Goal: Task Accomplishment & Management: Complete application form

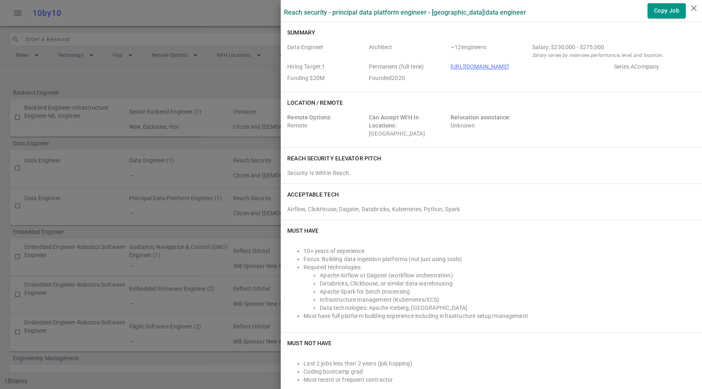
click at [227, 42] on div at bounding box center [351, 194] width 702 height 389
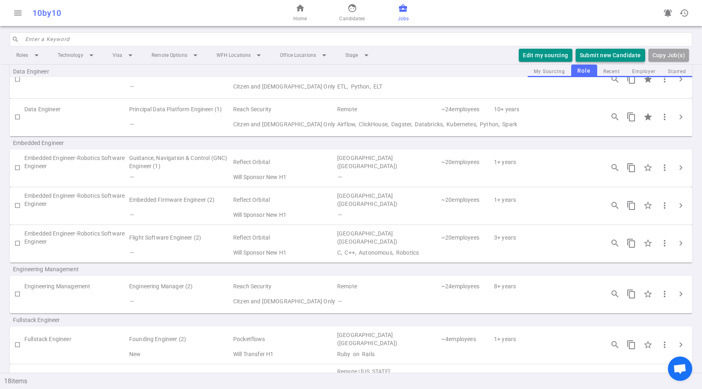
click at [602, 58] on button "Submit new Candidate" at bounding box center [611, 55] width 70 height 13
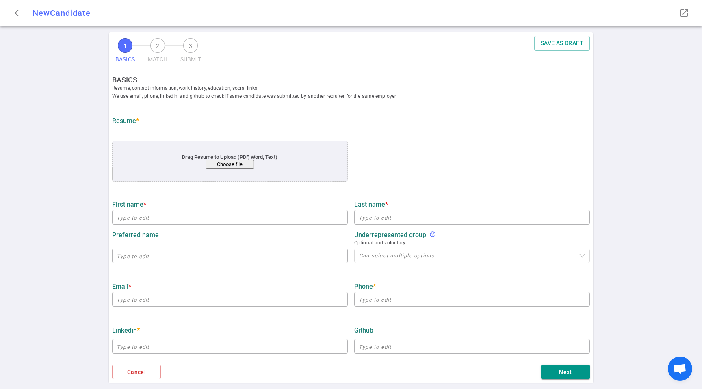
click at [232, 165] on button "Choose file" at bounding box center [230, 164] width 49 height 9
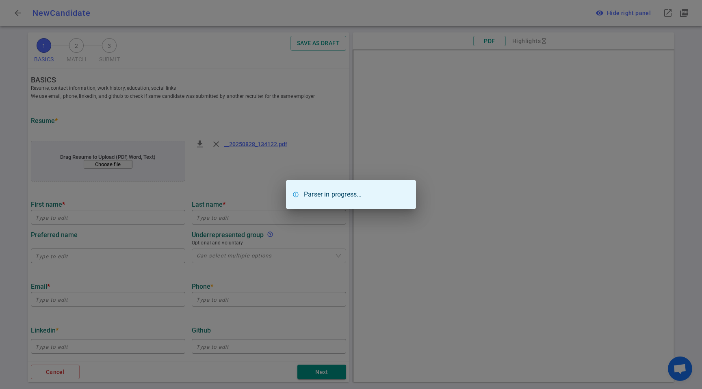
type input "[PERSON_NAME]"
type input "Baehne"
type input "[EMAIL_ADDRESS][DOMAIN_NAME]"
type input "[PHONE_NUMBER]"
type input "[URL][DOMAIN_NAME]"
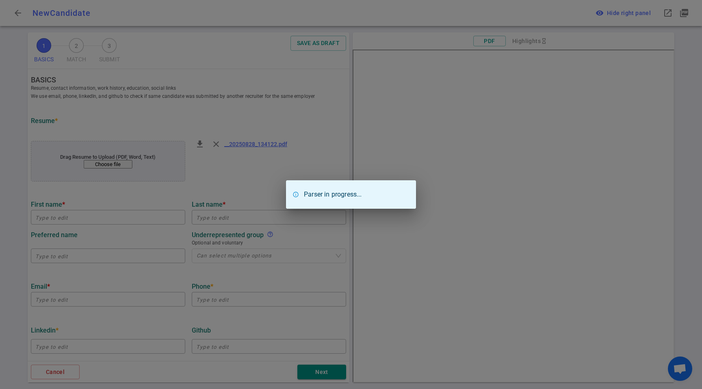
type textarea "[PERSON_NAME][DOMAIN_NAME]"
type input "Drivewealth"
type textarea "PRINCIPAL DATA ENGINEER"
type input "13.7"
type input "[US_STATE][GEOGRAPHIC_DATA]"
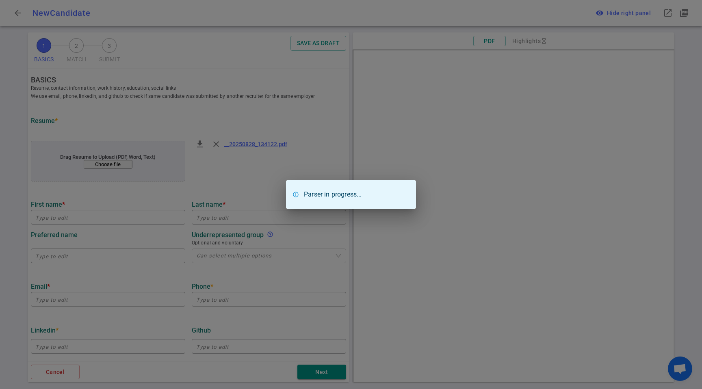
type input "Mathematics"
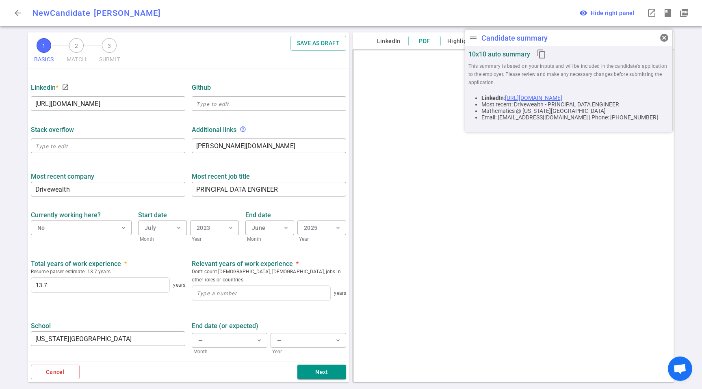
scroll to position [248, 0]
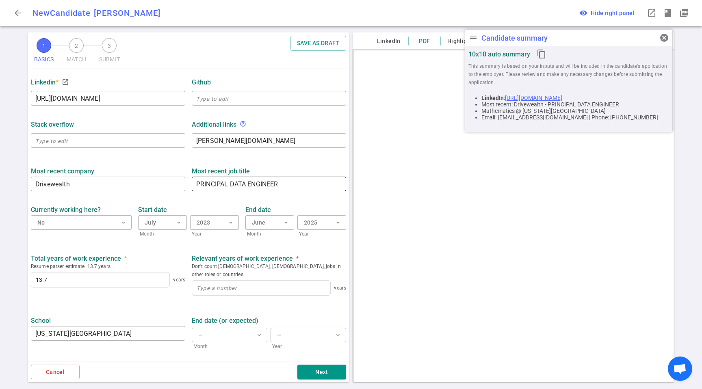
click at [246, 185] on textarea "PRINCIPAL DATA ENGINEER" at bounding box center [269, 184] width 146 height 9
type textarea "Principal Data Engineer"
click at [237, 135] on div "[PERSON_NAME][DOMAIN_NAME] x ​" at bounding box center [269, 140] width 154 height 15
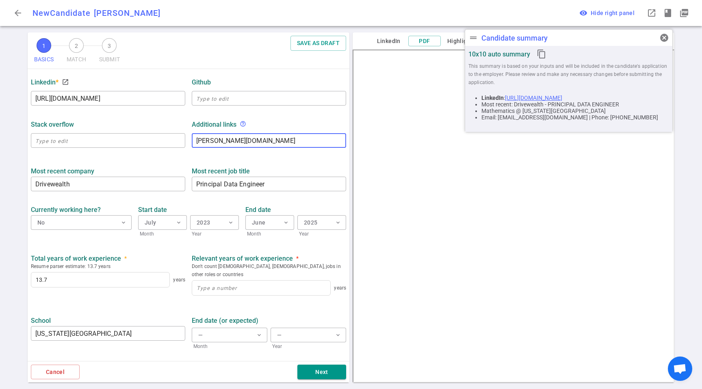
type textarea "[URL][PERSON_NAME][DOMAIN_NAME]"
click at [237, 135] on div "[PERSON_NAME][DOMAIN_NAME] x ​" at bounding box center [269, 140] width 154 height 15
click at [237, 135] on div "[URL][PERSON_NAME][DOMAIN_NAME] x ​" at bounding box center [269, 140] width 154 height 15
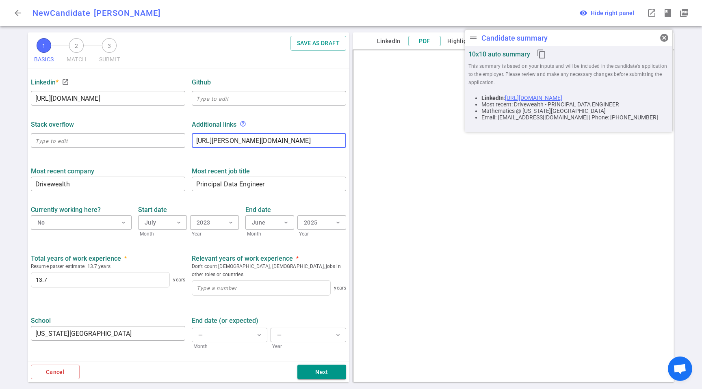
drag, startPoint x: 259, startPoint y: 139, endPoint x: 189, endPoint y: 140, distance: 70.7
click at [192, 140] on div "[URL][PERSON_NAME][DOMAIN_NAME] x ​" at bounding box center [269, 140] width 154 height 15
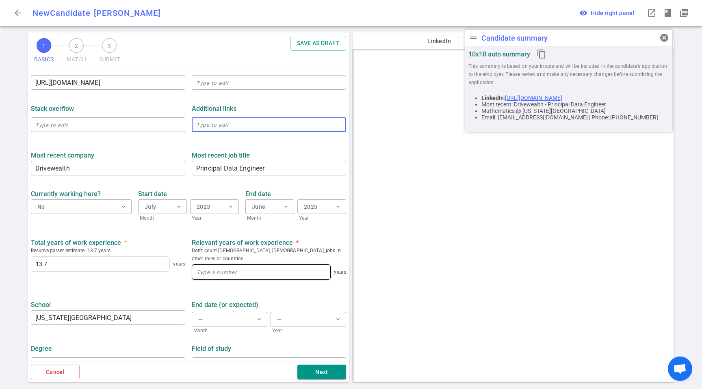
click at [216, 267] on input at bounding box center [261, 272] width 138 height 15
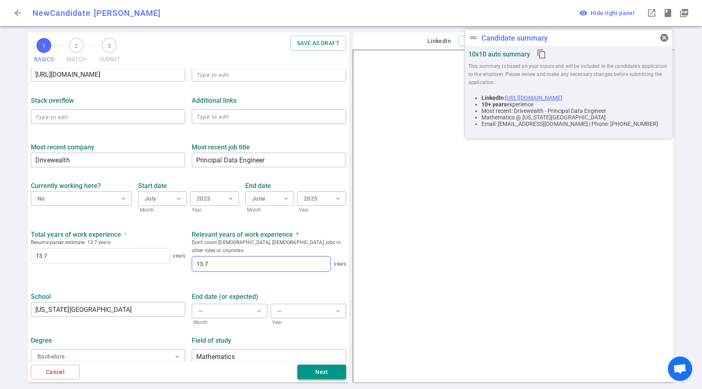
type input "13.7"
click at [327, 369] on button "Next" at bounding box center [322, 372] width 49 height 15
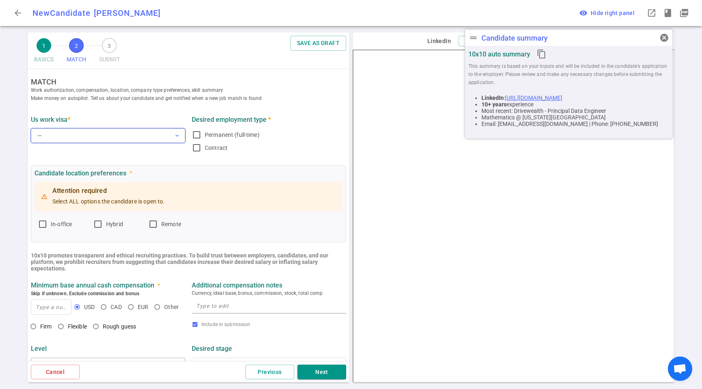
scroll to position [0, 0]
click at [72, 140] on button "— expand_more" at bounding box center [108, 137] width 154 height 15
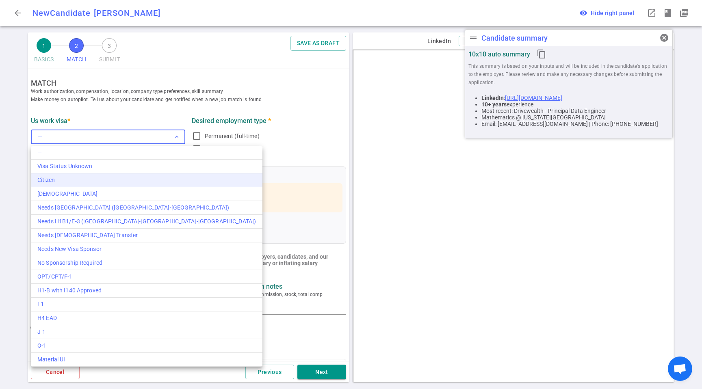
drag, startPoint x: 64, startPoint y: 178, endPoint x: 68, endPoint y: 176, distance: 4.6
click at [64, 178] on div "Citizen" at bounding box center [146, 180] width 219 height 9
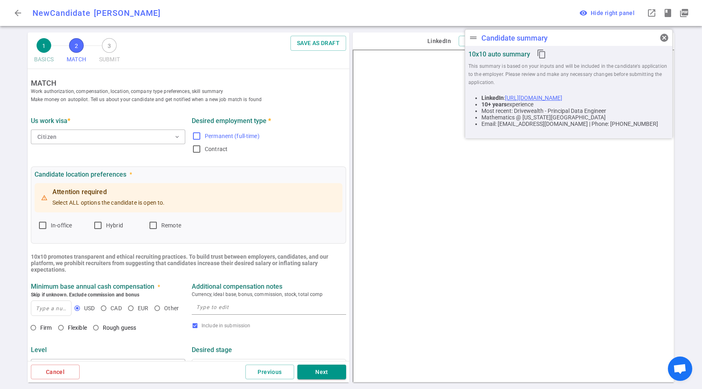
click at [193, 130] on div "— Visa Status Unknown Citizen [DEMOGRAPHIC_DATA] Needs TN ([DEMOGRAPHIC_DATA]-[…" at bounding box center [351, 194] width 702 height 389
click at [205, 139] on span "Permanent (full-time)" at bounding box center [232, 136] width 55 height 8
click at [202, 139] on input "Permanent (full-time)" at bounding box center [197, 136] width 10 height 10
checkbox input "true"
click at [166, 229] on span "Remote" at bounding box center [171, 226] width 20 height 8
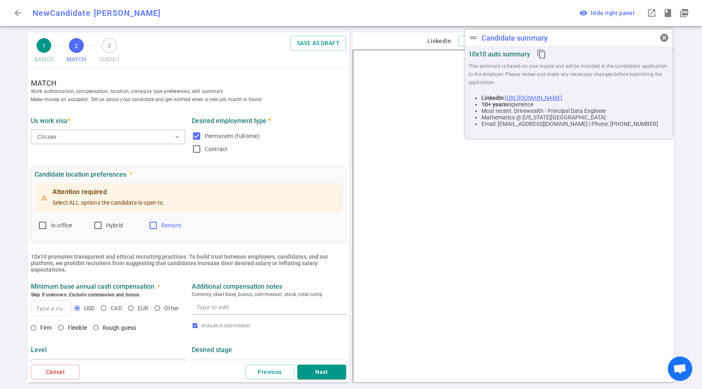
click at [158, 229] on input "Remote" at bounding box center [153, 226] width 10 height 10
checkbox input "true"
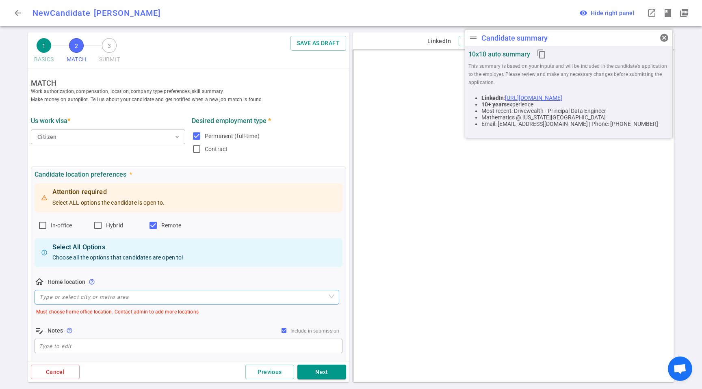
click at [87, 300] on input "search" at bounding box center [186, 298] width 295 height 14
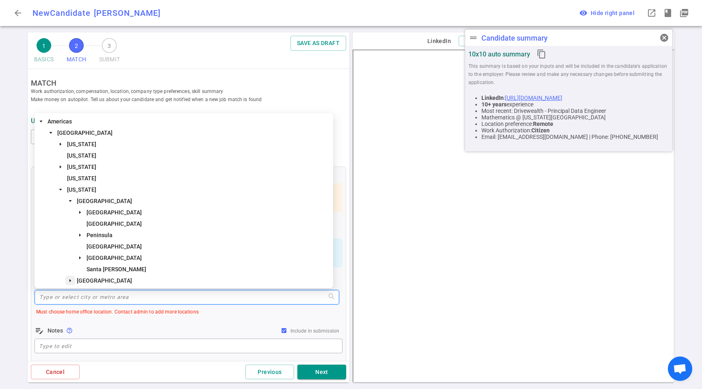
click at [73, 280] on span at bounding box center [70, 281] width 10 height 10
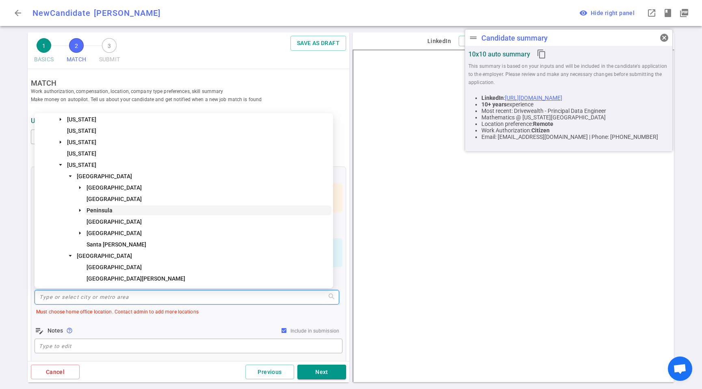
scroll to position [54, 0]
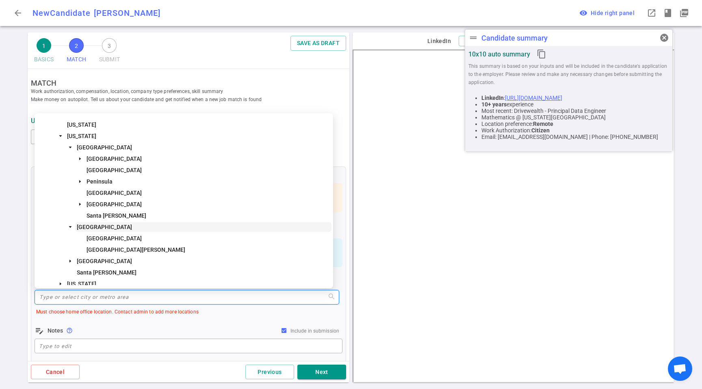
click at [157, 225] on span "[GEOGRAPHIC_DATA]" at bounding box center [203, 227] width 256 height 10
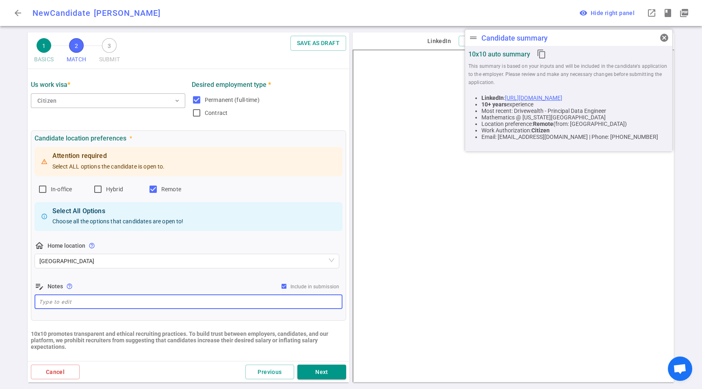
click at [130, 303] on textarea at bounding box center [188, 302] width 299 height 9
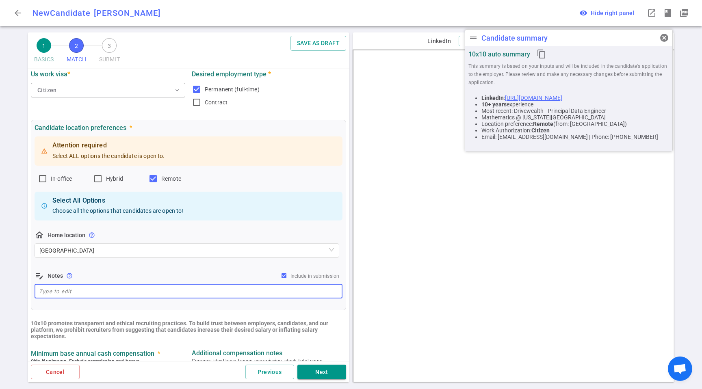
scroll to position [63, 0]
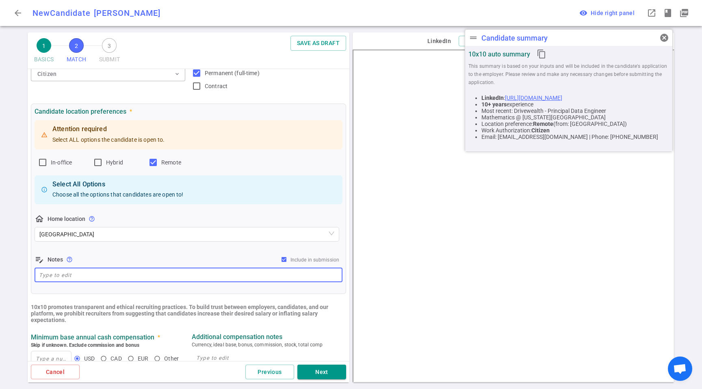
paste textarea "He lives in [GEOGRAPHIC_DATA], [GEOGRAPHIC_DATA]. Only looking for remote."
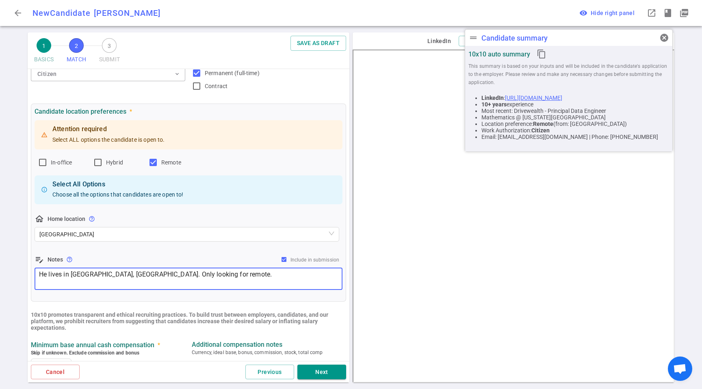
type textarea "He lives in [GEOGRAPHIC_DATA], [GEOGRAPHIC_DATA]. Only looking for remote."
click at [100, 259] on div "edit_note Notes help_outline Include in submission" at bounding box center [189, 260] width 308 height 10
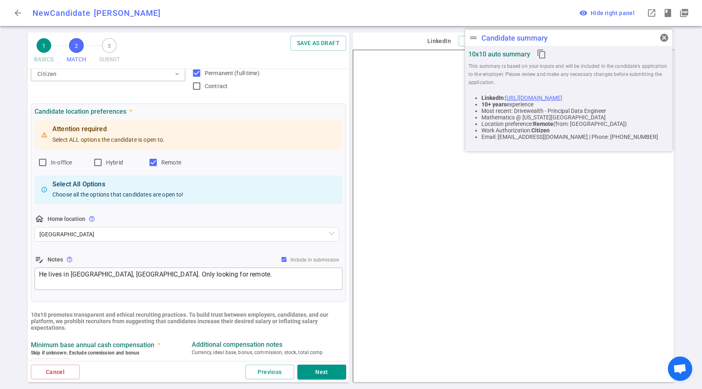
scroll to position [230, 0]
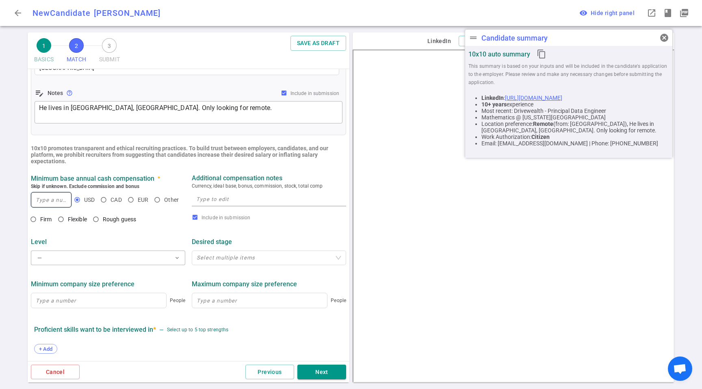
click at [62, 197] on input at bounding box center [51, 200] width 40 height 15
type input "250,000"
click at [76, 222] on span "Flexible" at bounding box center [77, 219] width 19 height 7
click at [68, 222] on input "Flexible" at bounding box center [61, 220] width 14 height 14
radio input "true"
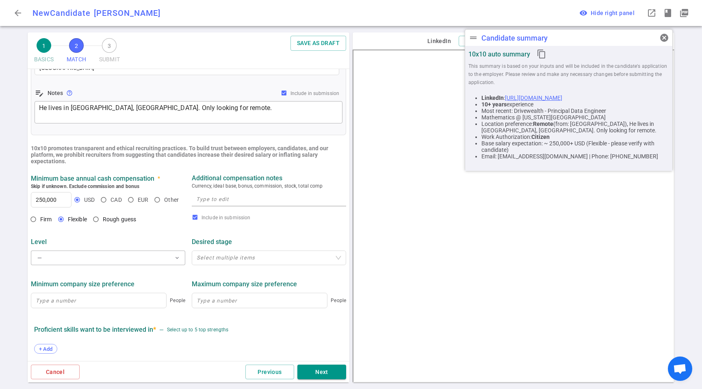
click at [206, 204] on textarea at bounding box center [269, 199] width 146 height 9
paste textarea "Around $250K base + equity/bonus."
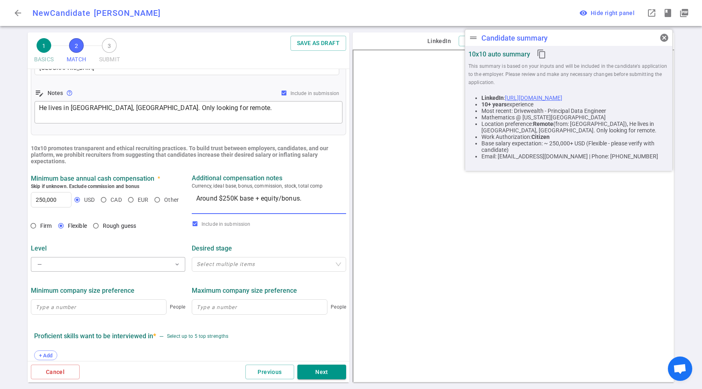
type textarea "Around $250K base + equity/bonus."
click at [149, 253] on div "Level" at bounding box center [108, 248] width 154 height 15
click at [144, 258] on button "— expand_more" at bounding box center [108, 264] width 154 height 15
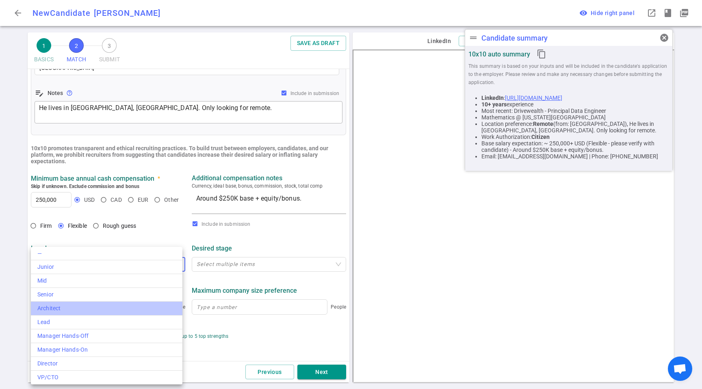
click at [100, 313] on li "Architect" at bounding box center [107, 309] width 152 height 14
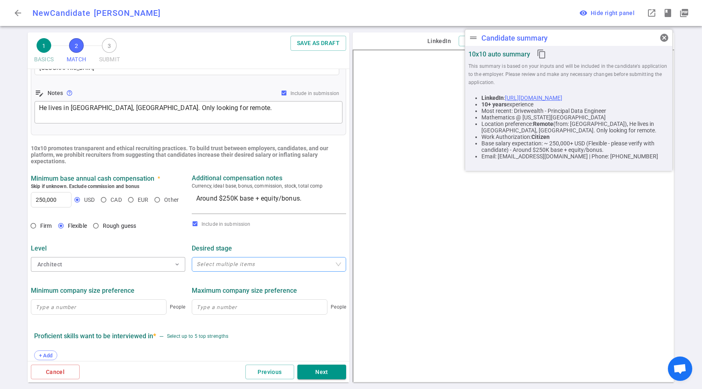
drag, startPoint x: 137, startPoint y: 242, endPoint x: 193, endPoint y: 267, distance: 62.0
click at [137, 242] on div "Level" at bounding box center [108, 248] width 154 height 15
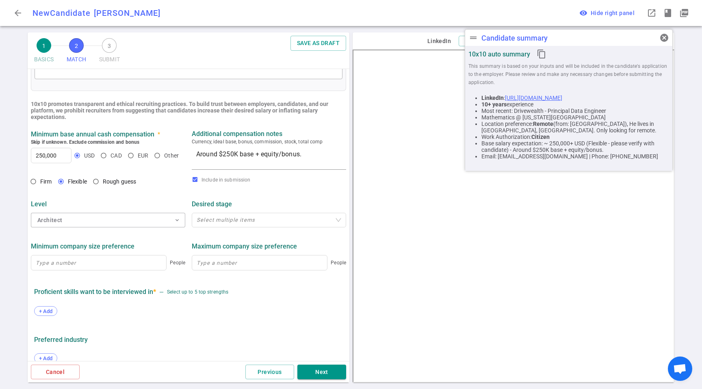
scroll to position [334, 0]
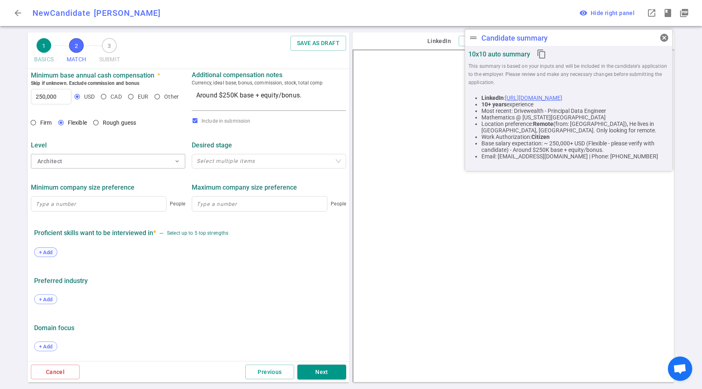
click at [51, 250] on span "+ Add" at bounding box center [45, 253] width 19 height 6
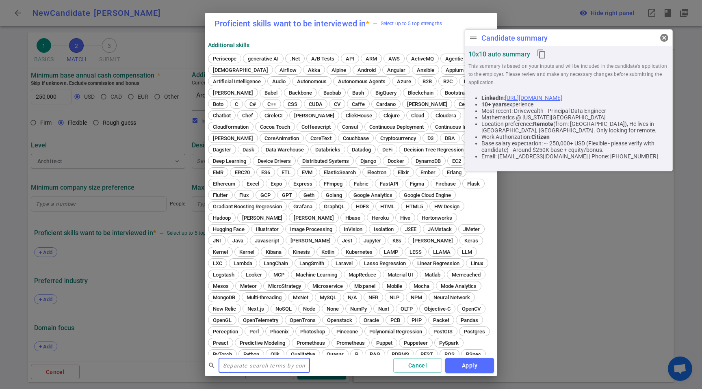
click at [264, 361] on input "text" at bounding box center [264, 365] width 91 height 13
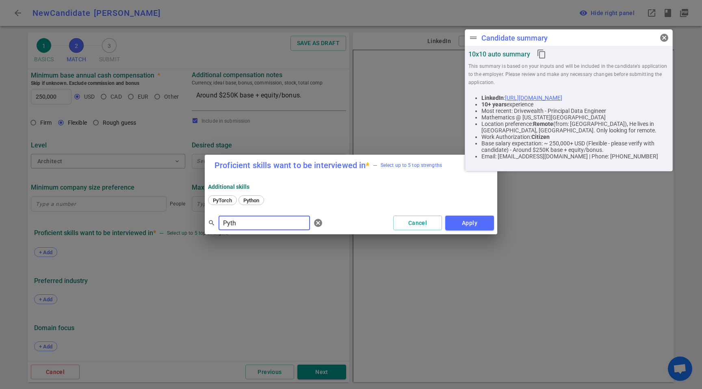
click at [253, 206] on div "PyTorch Python" at bounding box center [351, 201] width 286 height 11
click at [254, 201] on span "Python" at bounding box center [252, 201] width 22 height 6
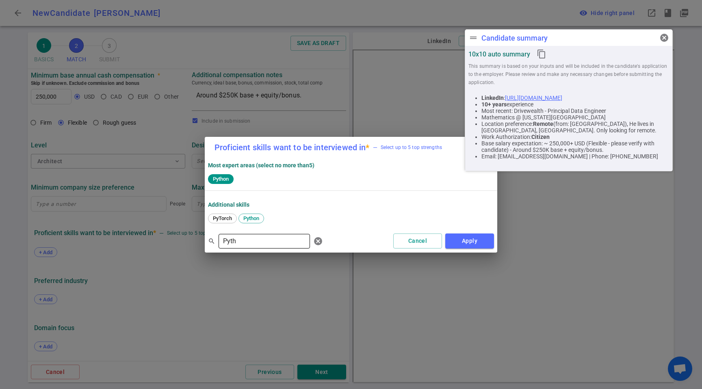
click at [249, 236] on input "Pyth" at bounding box center [264, 241] width 91 height 13
click at [250, 219] on span "Spark" at bounding box center [251, 218] width 20 height 6
click at [250, 245] on input "Spark" at bounding box center [264, 241] width 91 height 13
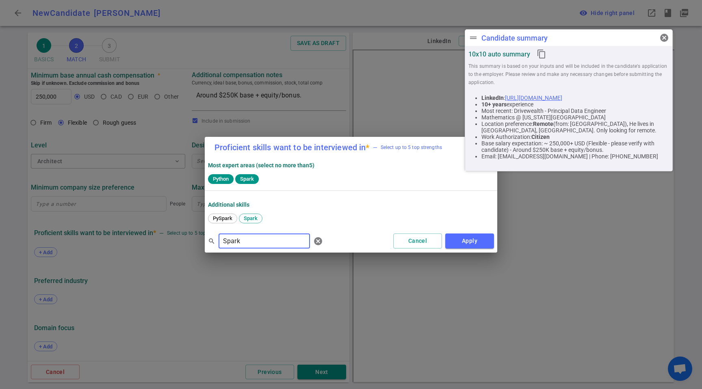
click at [250, 245] on input "Spark" at bounding box center [264, 241] width 91 height 13
type input "Airflow"
click at [210, 220] on span "Airflow" at bounding box center [221, 218] width 23 height 6
click at [254, 238] on input "Airflow" at bounding box center [264, 241] width 91 height 13
click at [253, 239] on input "Airflow" at bounding box center [264, 241] width 91 height 13
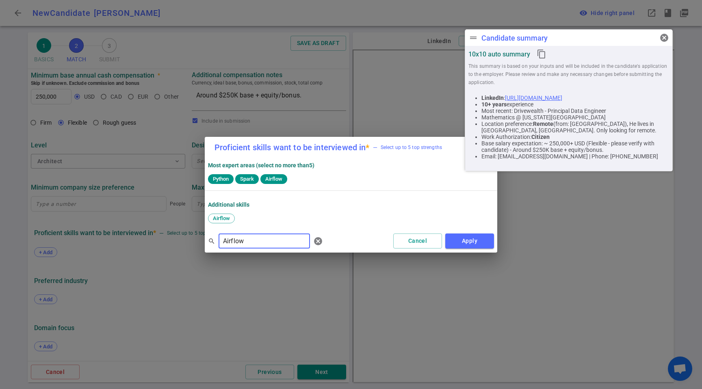
click at [253, 239] on input "Airflow" at bounding box center [264, 241] width 91 height 13
click at [359, 218] on span "dbt" at bounding box center [355, 218] width 13 height 6
click at [231, 246] on input "dbt" at bounding box center [264, 241] width 91 height 13
click at [232, 245] on input "dbt" at bounding box center [264, 241] width 91 height 13
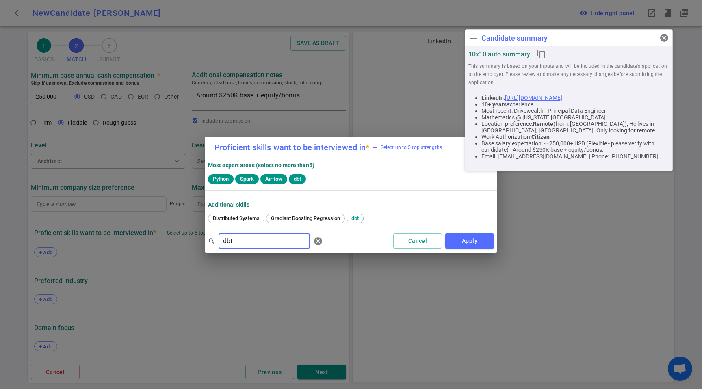
click at [234, 243] on input "dbt" at bounding box center [264, 241] width 91 height 13
type input "K"
click at [227, 217] on span "Snowflake" at bounding box center [225, 218] width 30 height 6
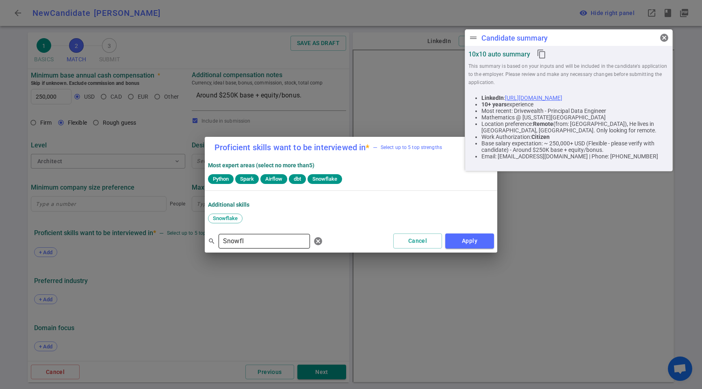
click at [243, 237] on input "Snowfl" at bounding box center [264, 241] width 91 height 13
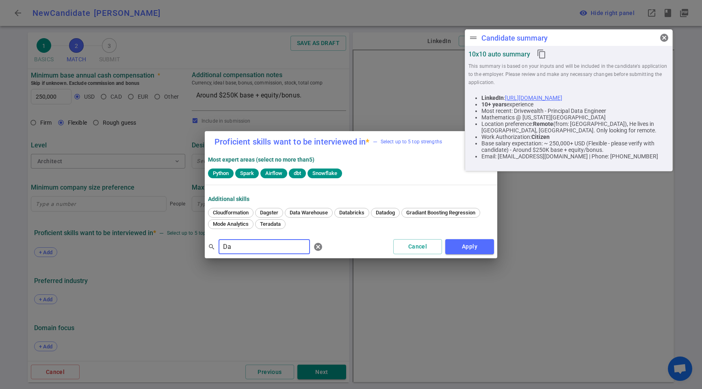
type input "D"
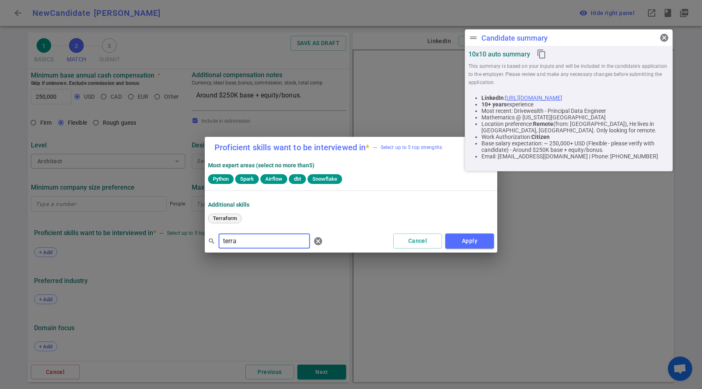
type input "terra"
click at [229, 217] on span "Terraform" at bounding box center [225, 218] width 30 height 6
click at [483, 246] on button "Apply" at bounding box center [469, 241] width 49 height 15
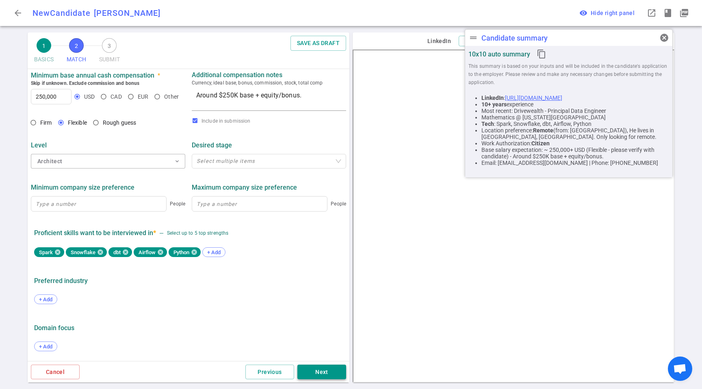
click at [328, 377] on button "Next" at bounding box center [322, 372] width 49 height 15
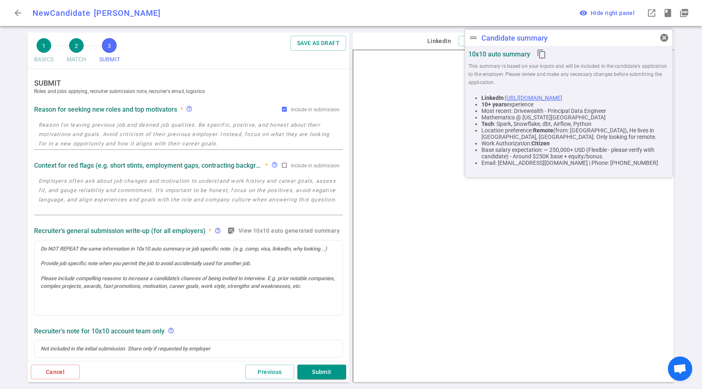
scroll to position [0, 0]
click at [89, 137] on textarea at bounding box center [189, 134] width 300 height 28
paste textarea "*DriveWealth: some shifts within leadership, and his role was eliminated. *Go B…"
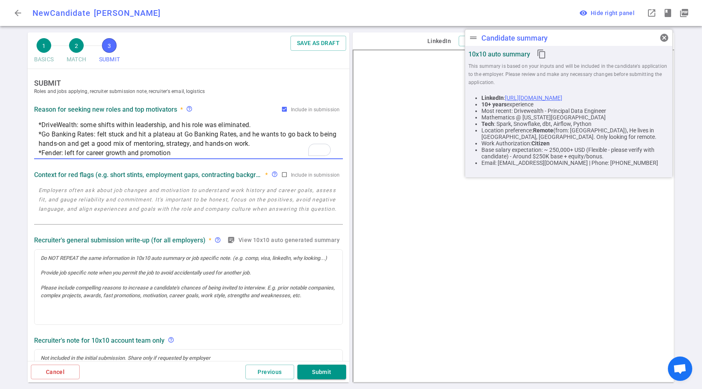
type textarea "*DriveWealth: some shifts within leadership, and his role was eliminated. *Go B…"
click at [144, 194] on textarea at bounding box center [189, 204] width 300 height 37
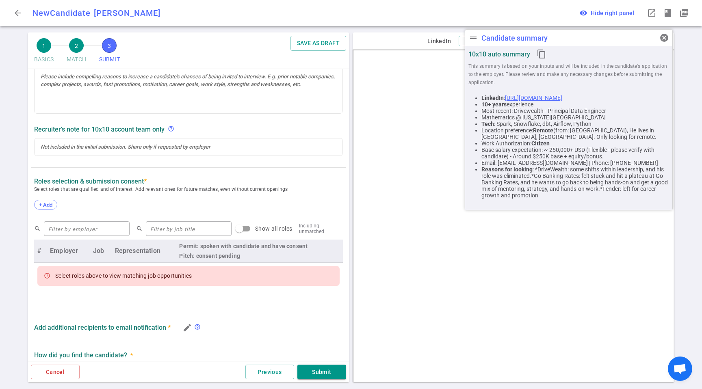
scroll to position [253, 0]
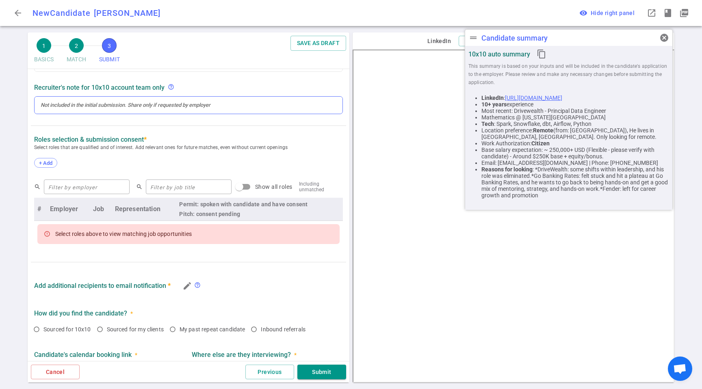
click at [97, 105] on div at bounding box center [189, 105] width 296 height 7
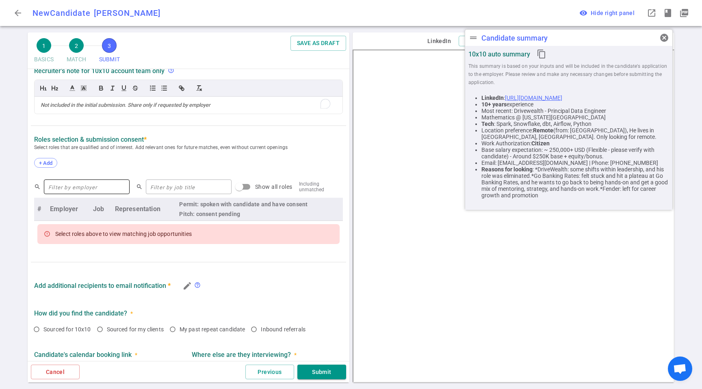
scroll to position [69, 0]
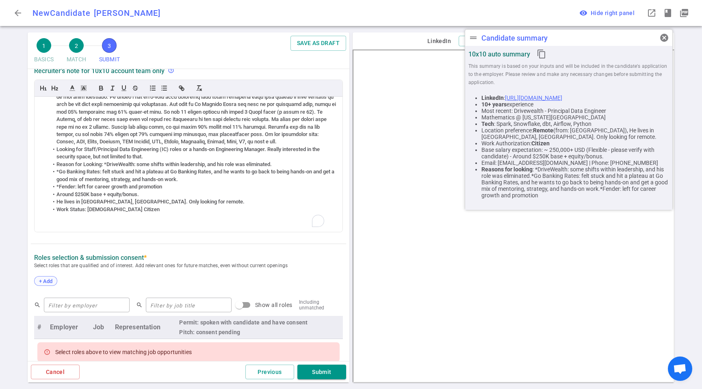
click at [48, 277] on div "+ Add" at bounding box center [45, 281] width 23 height 10
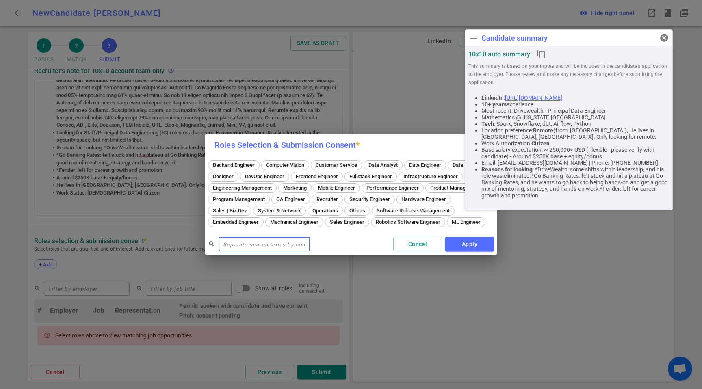
click at [433, 162] on span "Data Engineer" at bounding box center [425, 165] width 38 height 6
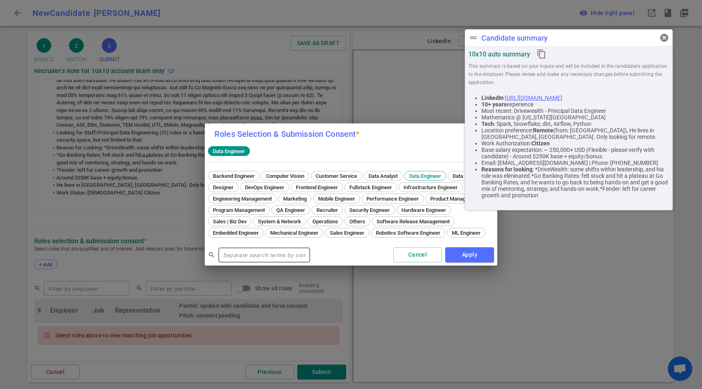
click at [261, 259] on input "text" at bounding box center [264, 255] width 91 height 13
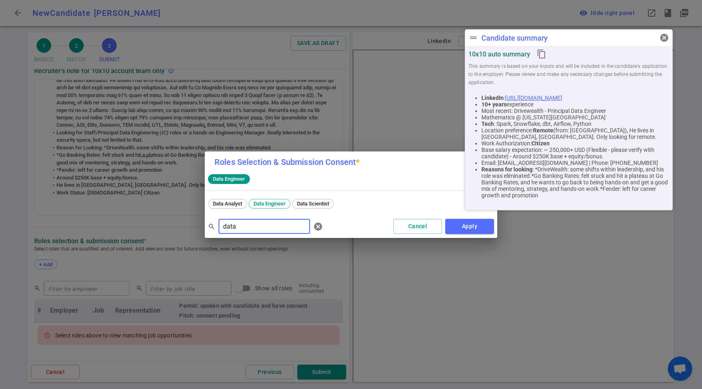
drag, startPoint x: 273, startPoint y: 230, endPoint x: 194, endPoint y: 224, distance: 78.7
click at [193, 224] on div "Roles Selection & Submission Consent * Data Engineer Data Analyst Data Engineer…" at bounding box center [351, 194] width 702 height 389
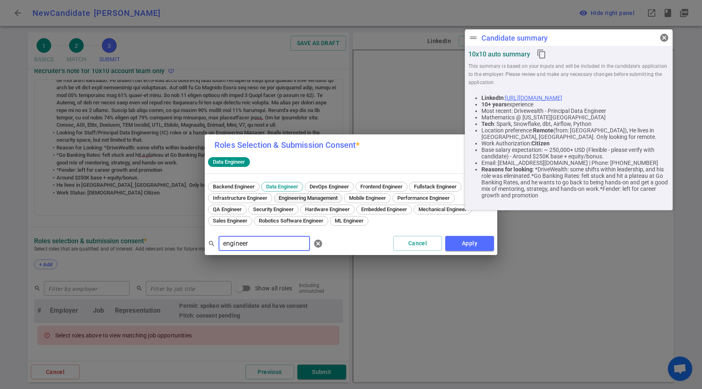
type input "engineer"
click at [304, 200] on span "Engineering Management" at bounding box center [308, 198] width 65 height 6
click at [458, 240] on button "Apply" at bounding box center [469, 243] width 49 height 15
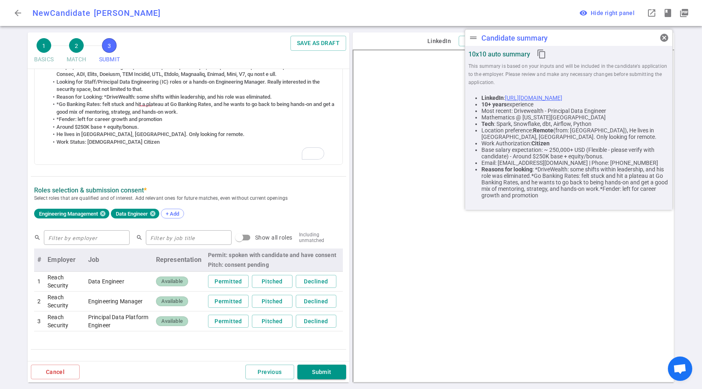
scroll to position [0, 0]
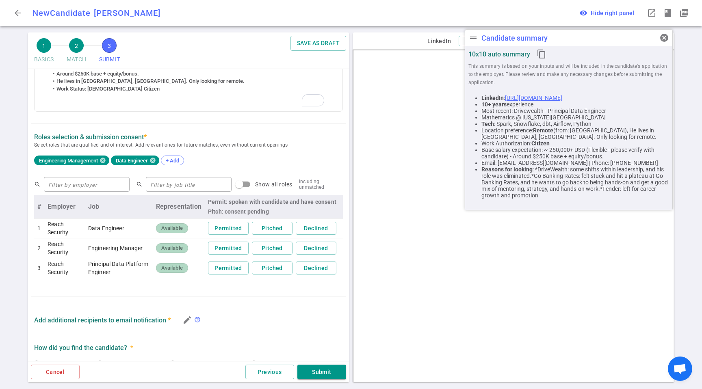
drag, startPoint x: 211, startPoint y: 272, endPoint x: 220, endPoint y: 280, distance: 11.8
click at [211, 272] on button "Permitted" at bounding box center [228, 268] width 41 height 13
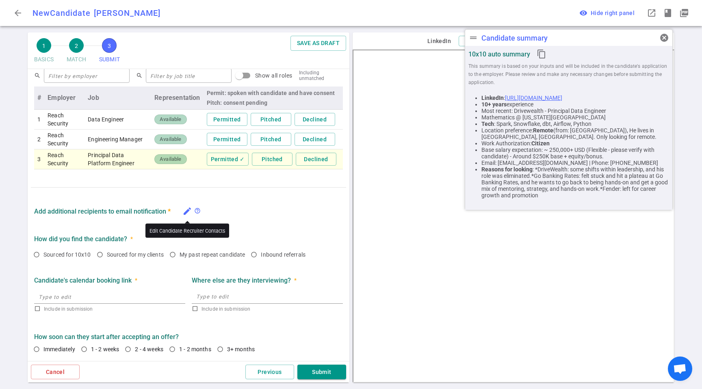
click at [187, 212] on icon "edit" at bounding box center [187, 211] width 10 height 10
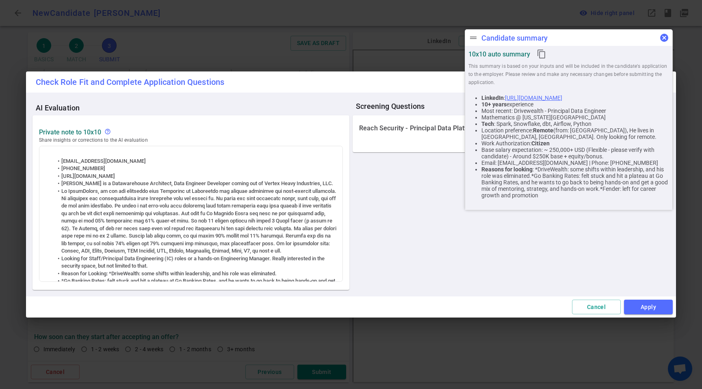
click at [667, 36] on span "cancel" at bounding box center [665, 38] width 10 height 10
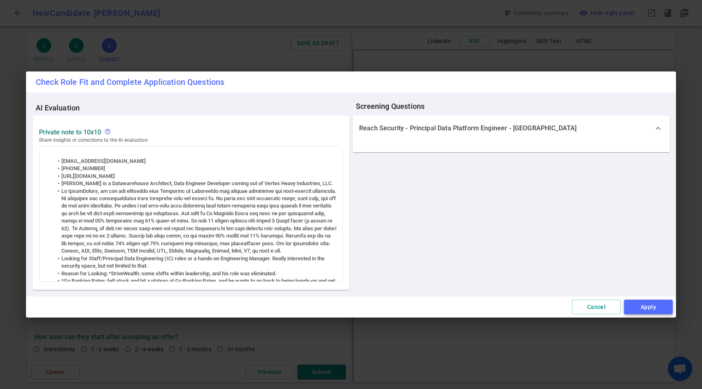
click at [658, 308] on button "Apply" at bounding box center [648, 307] width 49 height 15
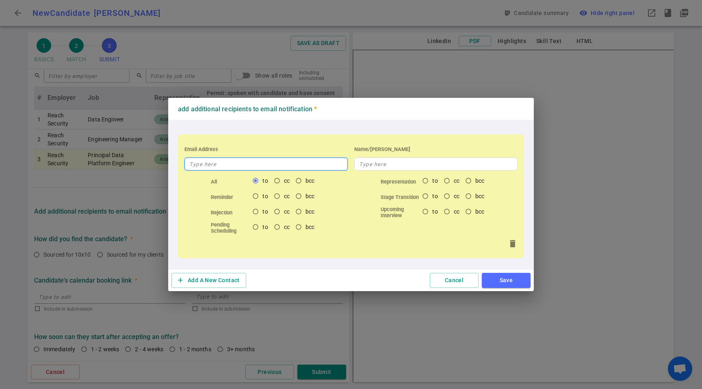
click at [197, 170] on input "text" at bounding box center [266, 164] width 163 height 13
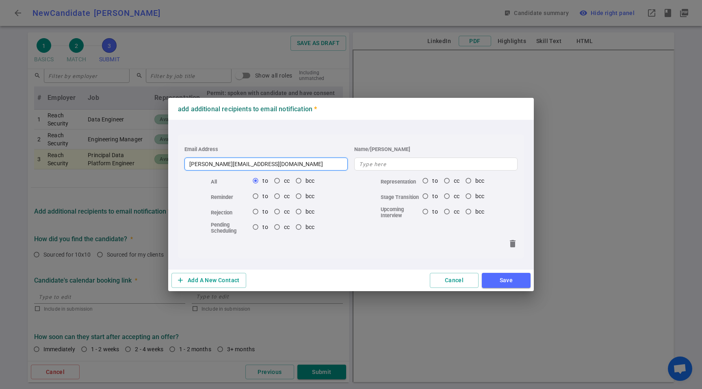
type input "[PERSON_NAME][EMAIL_ADDRESS][DOMAIN_NAME]"
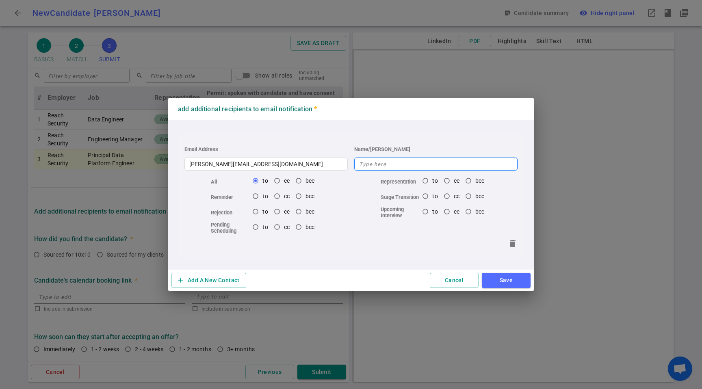
click at [365, 160] on input "text" at bounding box center [435, 164] width 163 height 13
type input "[PERSON_NAME]"
click at [511, 280] on button "Save" at bounding box center [506, 280] width 49 height 15
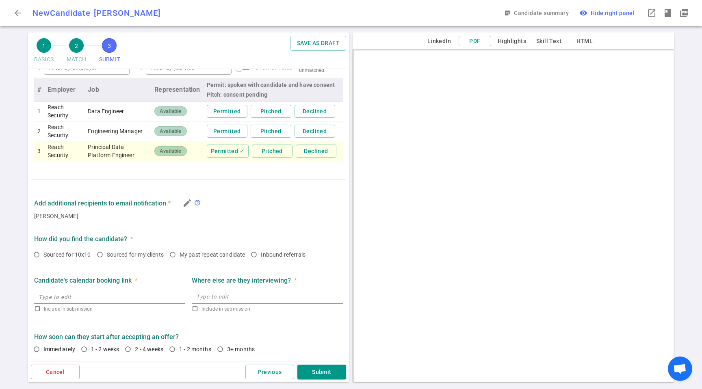
click at [134, 259] on span "Sourced for my clients" at bounding box center [137, 255] width 60 height 8
click at [107, 259] on input "Sourced for my clients" at bounding box center [100, 255] width 14 height 14
radio input "true"
drag, startPoint x: 101, startPoint y: 355, endPoint x: 143, endPoint y: 363, distance: 43.0
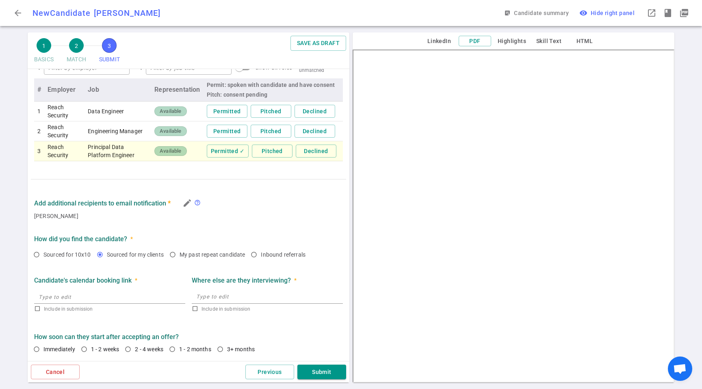
click at [101, 355] on label "1 - 2 weeks" at bounding box center [100, 350] width 46 height 14
click at [91, 355] on input "1 - 2 weeks" at bounding box center [84, 350] width 14 height 14
radio input "true"
click at [307, 375] on button "Submit" at bounding box center [322, 372] width 49 height 15
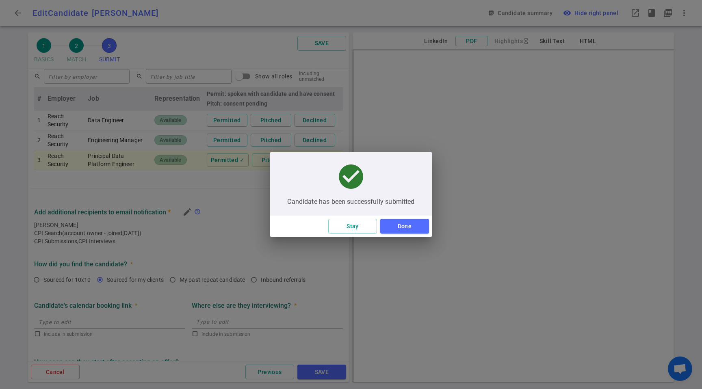
type textarea "*DriveWealth: some shifts within leadership, and his role was eliminated. *Go B…"
click at [406, 222] on button "Done" at bounding box center [404, 226] width 49 height 15
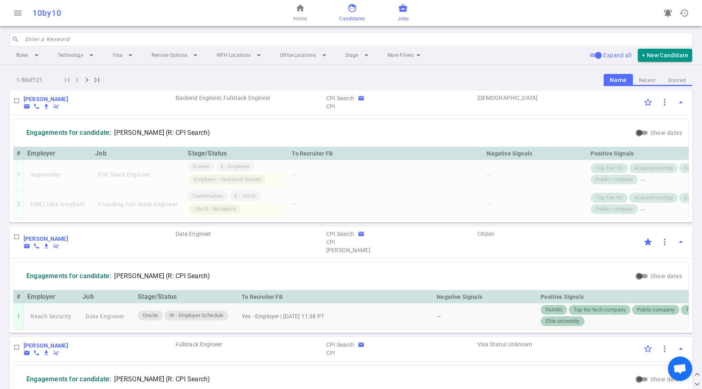
click at [402, 7] on span "business_center" at bounding box center [403, 8] width 10 height 10
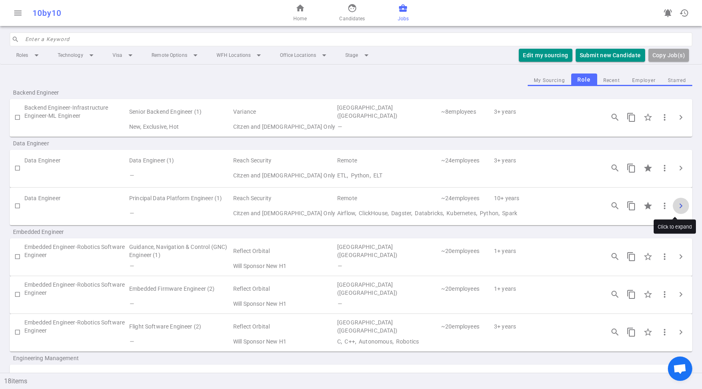
click at [678, 211] on button "chevron_right" at bounding box center [681, 206] width 16 height 16
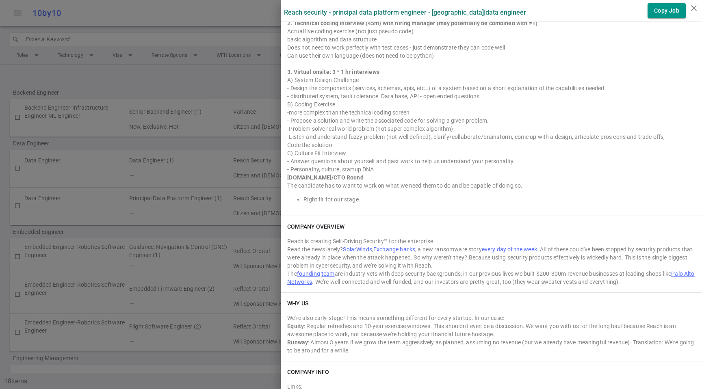
scroll to position [601, 0]
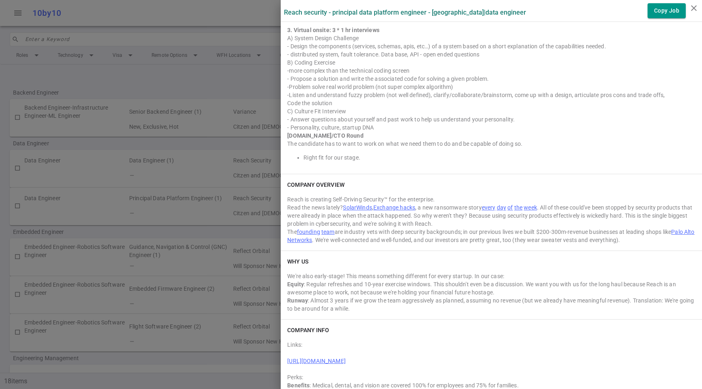
click at [552, 233] on div "The founding team are industry vets with deep security backgrounds; in our prev…" at bounding box center [491, 236] width 408 height 16
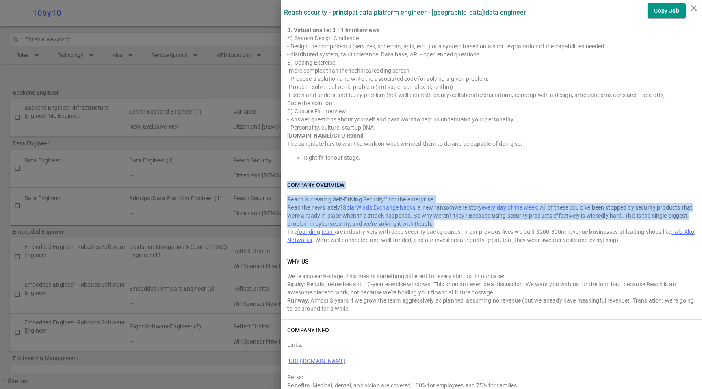
click at [552, 233] on div "The founding team are industry vets with deep security backgrounds; in our prev…" at bounding box center [491, 236] width 408 height 16
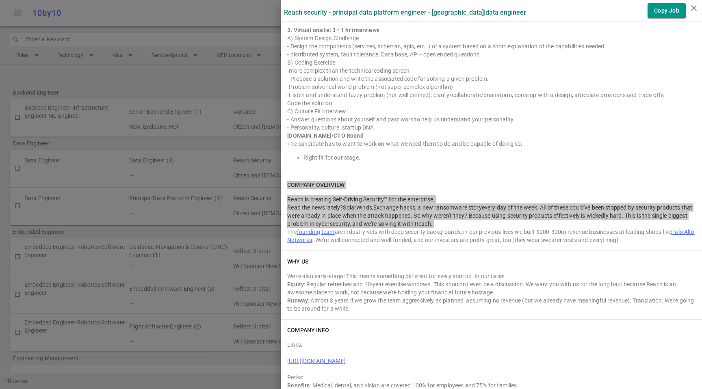
scroll to position [0, 0]
